Goal: Communication & Community: Answer question/provide support

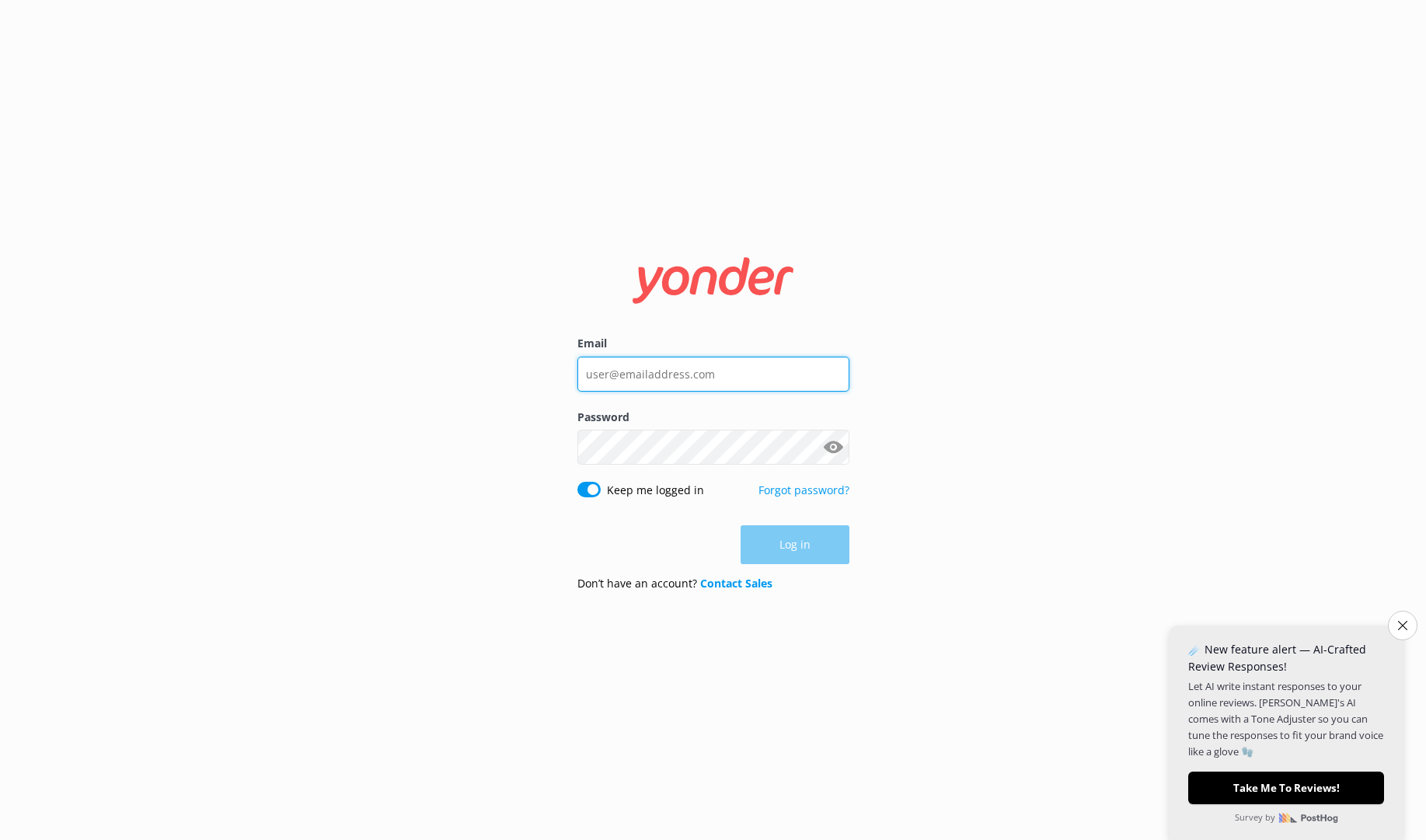
type input "[EMAIL_ADDRESS][DOMAIN_NAME]"
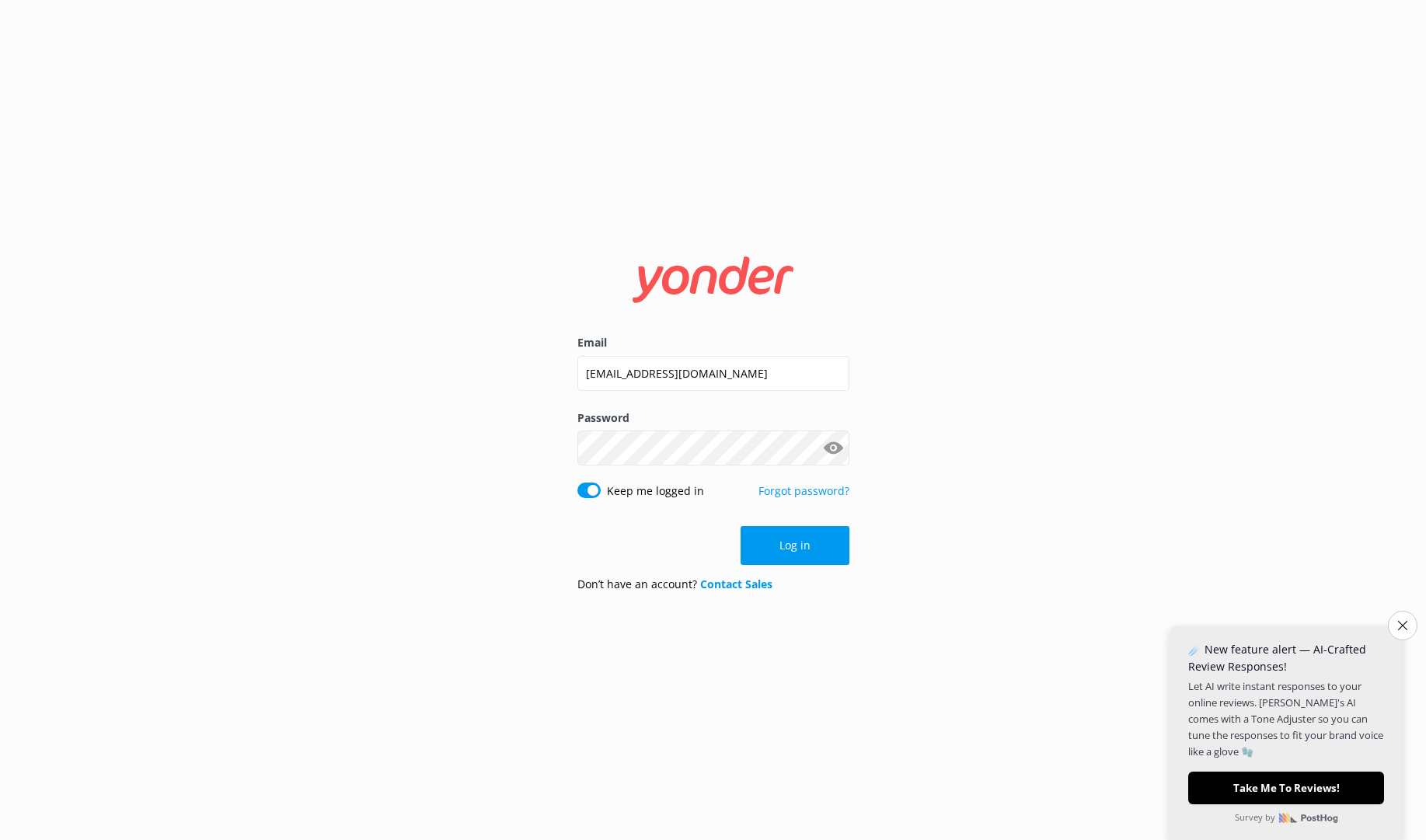
click at [786, 557] on button "Log in" at bounding box center [795, 544] width 108 height 38
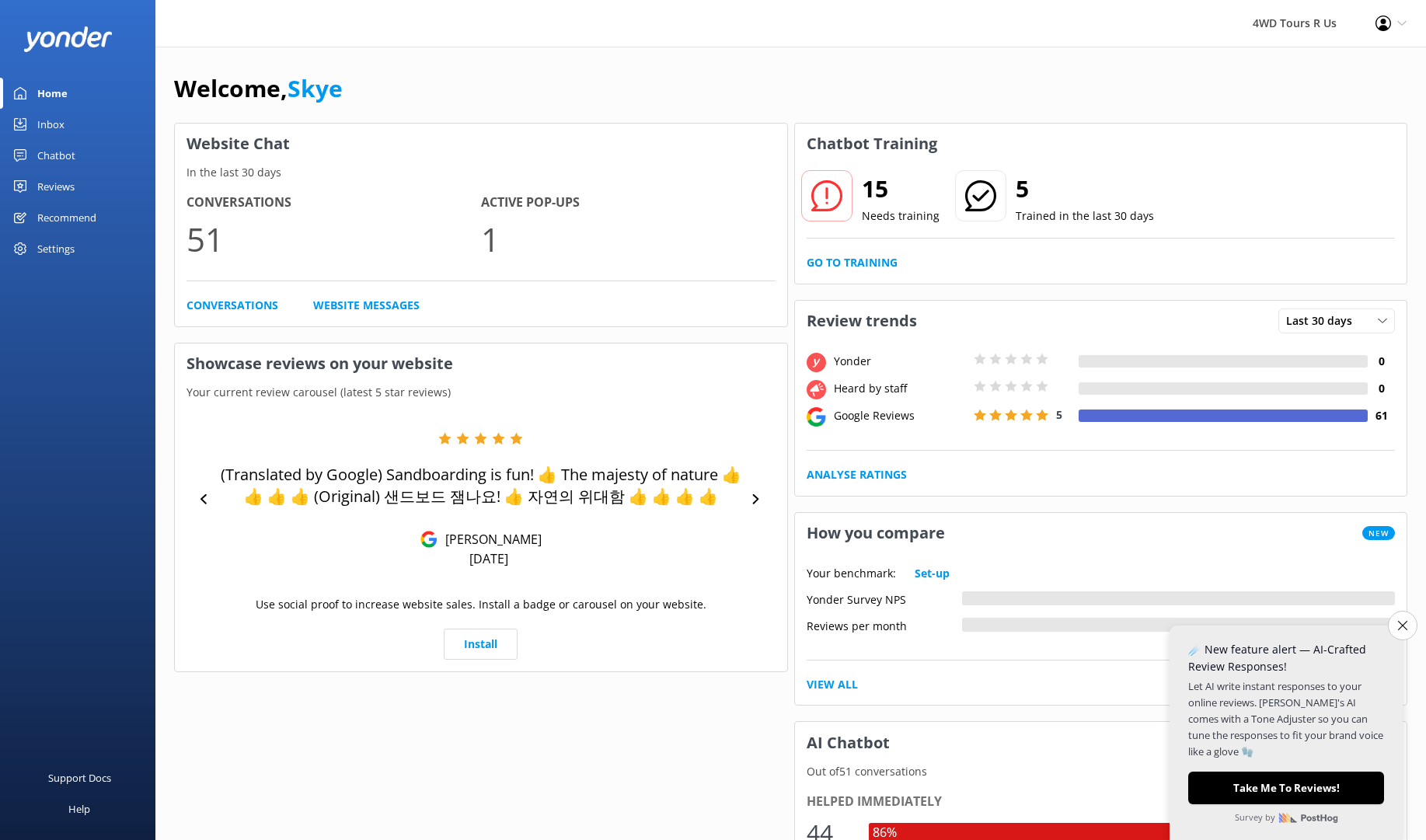
click at [49, 152] on div "Chatbot" at bounding box center [56, 156] width 38 height 32
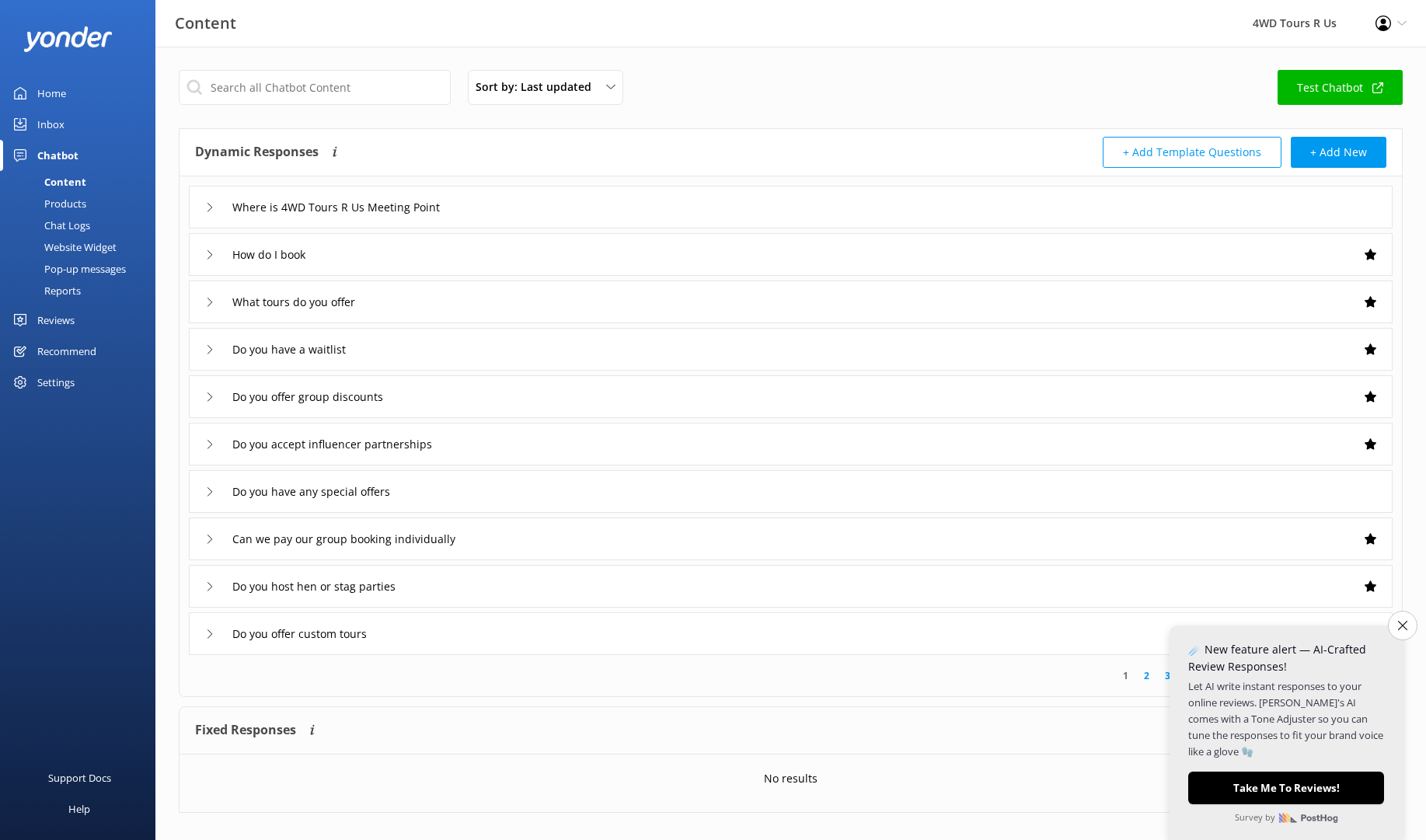
click at [60, 183] on div "Content" at bounding box center [47, 181] width 77 height 22
click at [44, 122] on div "Inbox" at bounding box center [51, 124] width 28 height 32
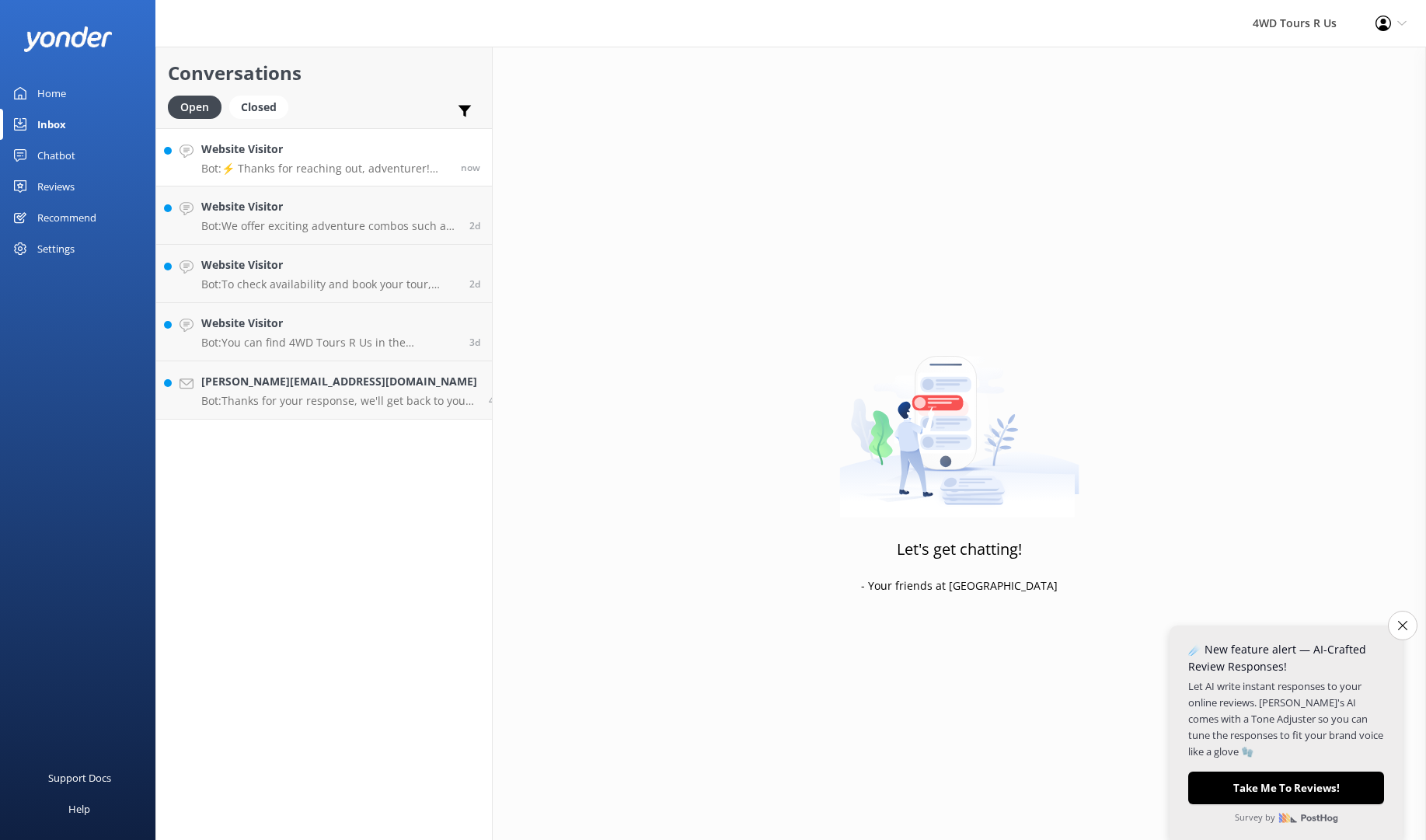
click at [303, 166] on p "Bot: ⚡ Thanks for reaching out, adventurer! This one is a tricky one so we’ll g…" at bounding box center [324, 169] width 248 height 14
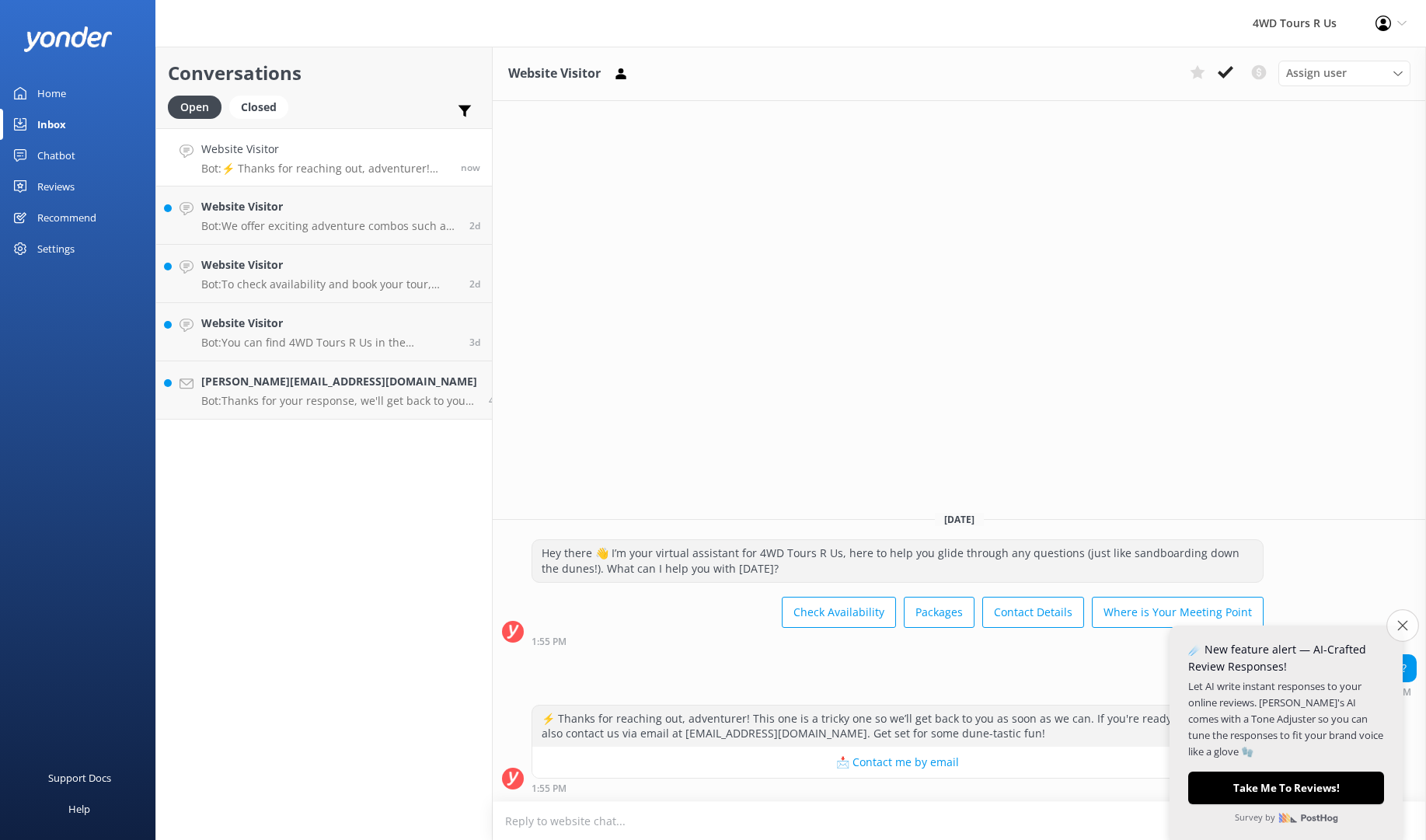
click at [1400, 626] on icon "Close survey" at bounding box center [1402, 625] width 10 height 10
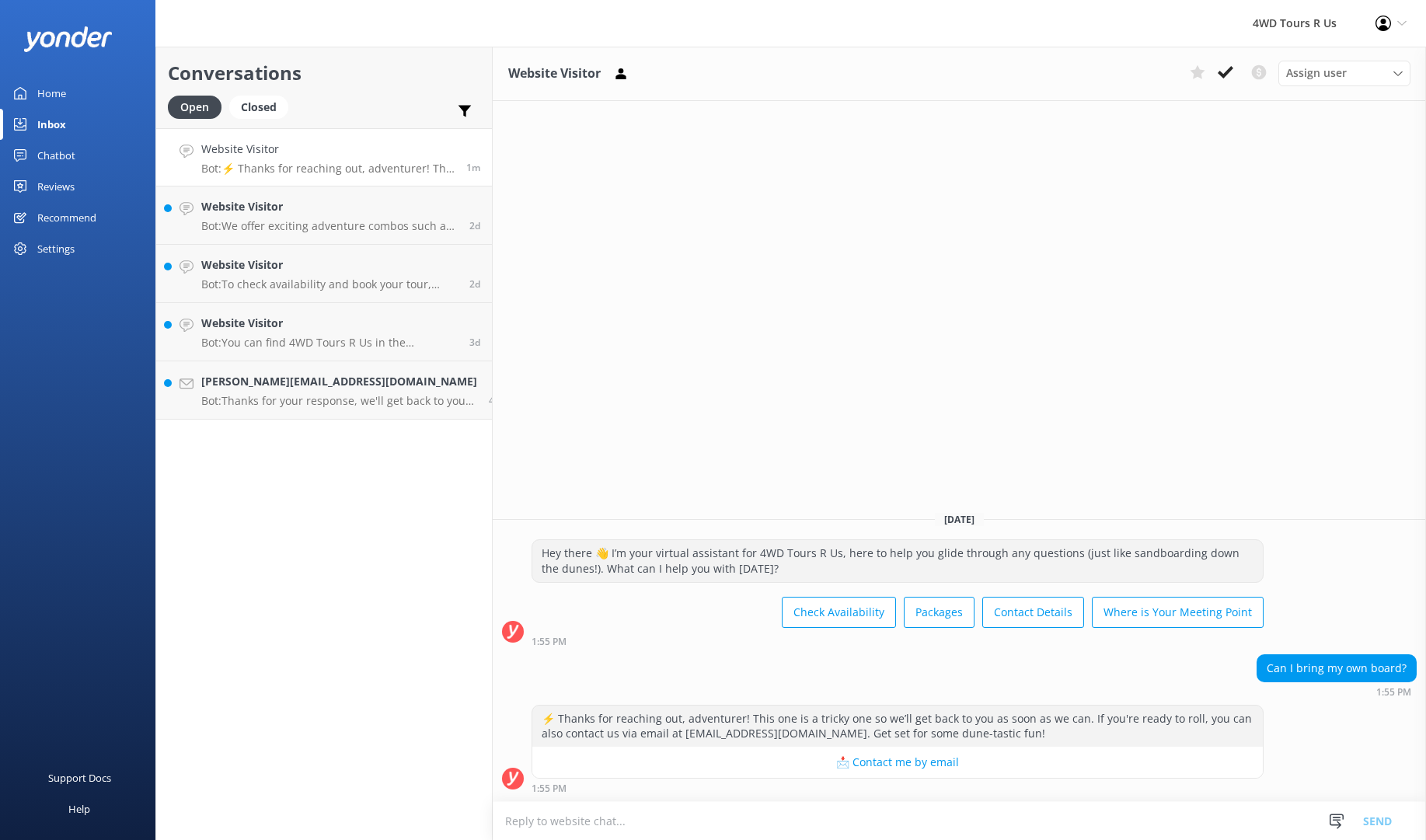
click at [637, 819] on textarea at bounding box center [960, 820] width 933 height 38
click at [606, 822] on textarea "All boards are included. Due to safety regulations we can not have members of t…" at bounding box center [960, 819] width 933 height 38
click at [1175, 812] on textarea "All boards are included. Unfortunately, due to safety regulations we can not ha…" at bounding box center [960, 819] width 933 height 38
type textarea "All boards are included. Unfortunatly, due to safety regulations we can not hav…"
click at [1372, 822] on button "Send" at bounding box center [1377, 819] width 58 height 38
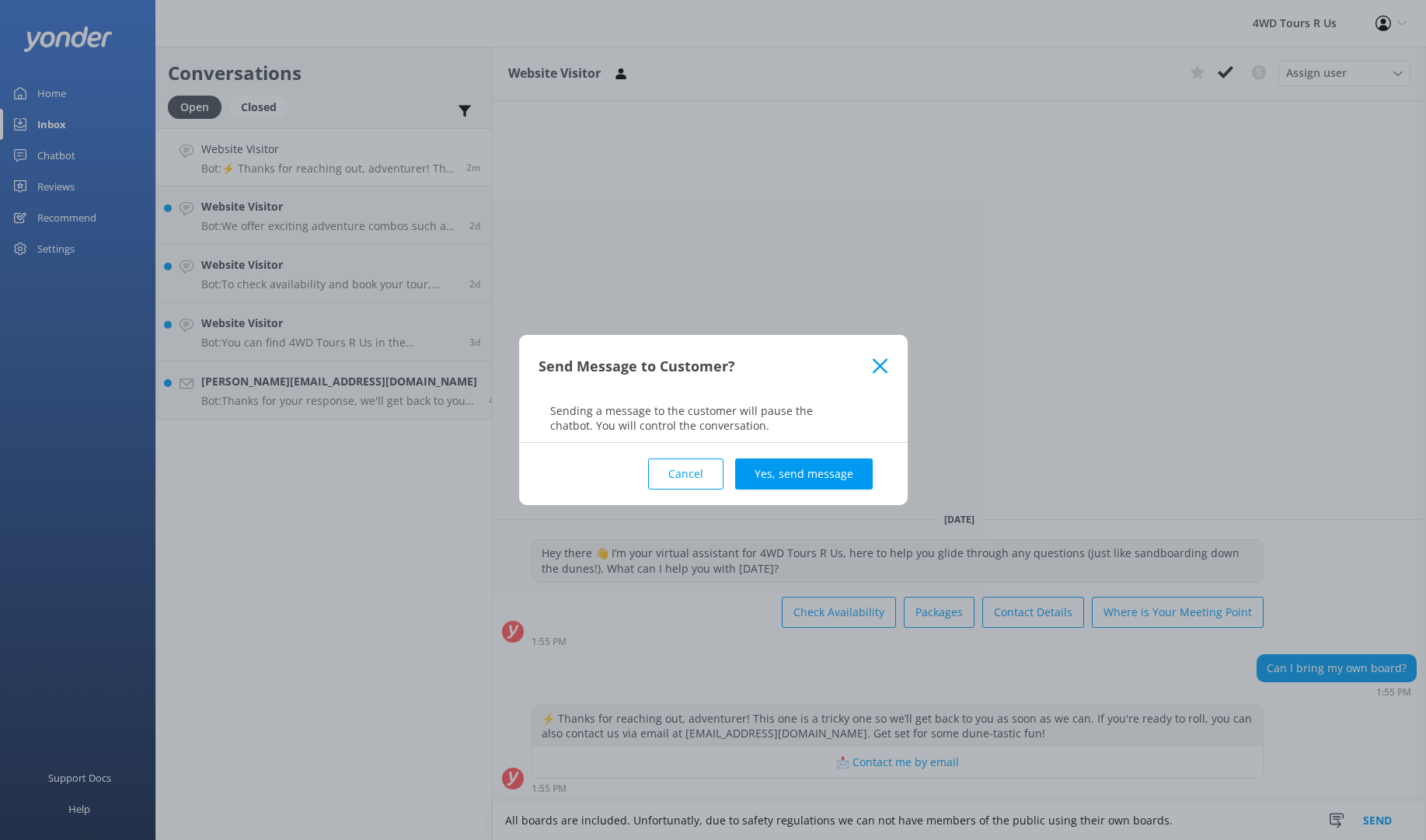
drag, startPoint x: 805, startPoint y: 478, endPoint x: 760, endPoint y: 421, distance: 72.6
click at [805, 478] on button "Yes, send message" at bounding box center [803, 474] width 137 height 32
